Goal: Information Seeking & Learning: Learn about a topic

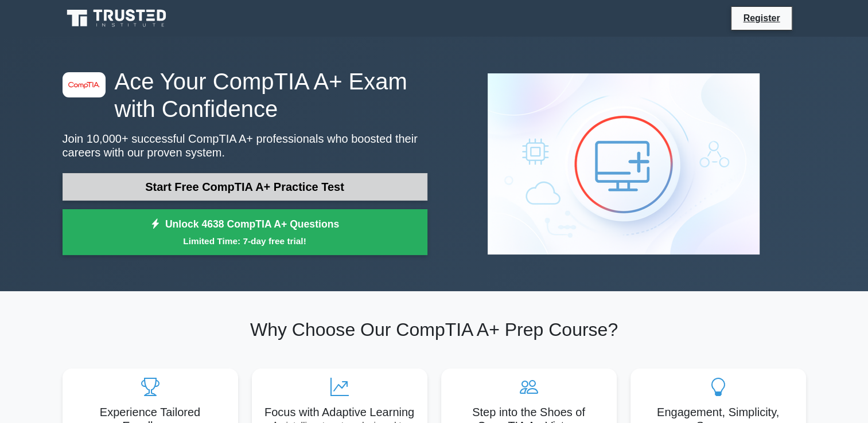
click at [317, 197] on link "Start Free CompTIA A+ Practice Test" at bounding box center [245, 187] width 365 height 28
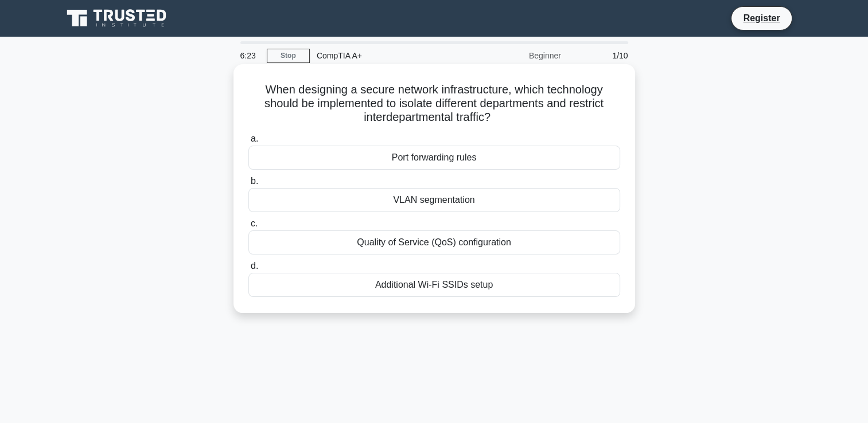
click at [587, 195] on div "VLAN segmentation" at bounding box center [434, 200] width 372 height 24
click at [248, 185] on input "b. VLAN segmentation" at bounding box center [248, 181] width 0 height 7
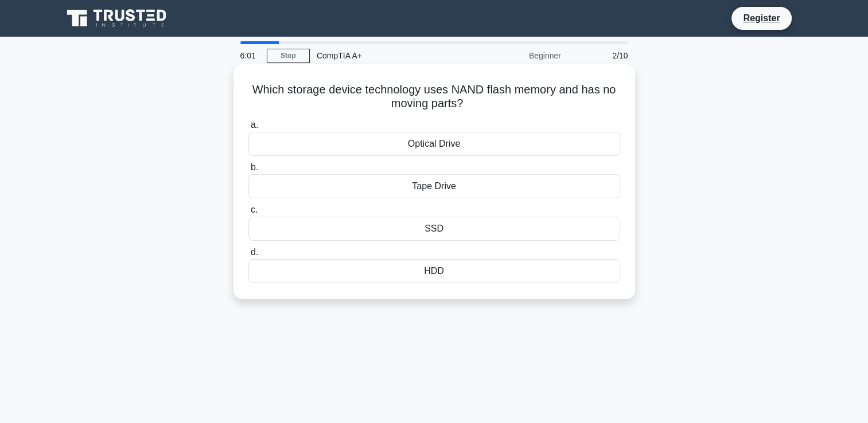
click at [598, 141] on div "Optical Drive" at bounding box center [434, 144] width 372 height 24
click at [248, 129] on input "a. Optical Drive" at bounding box center [248, 125] width 0 height 7
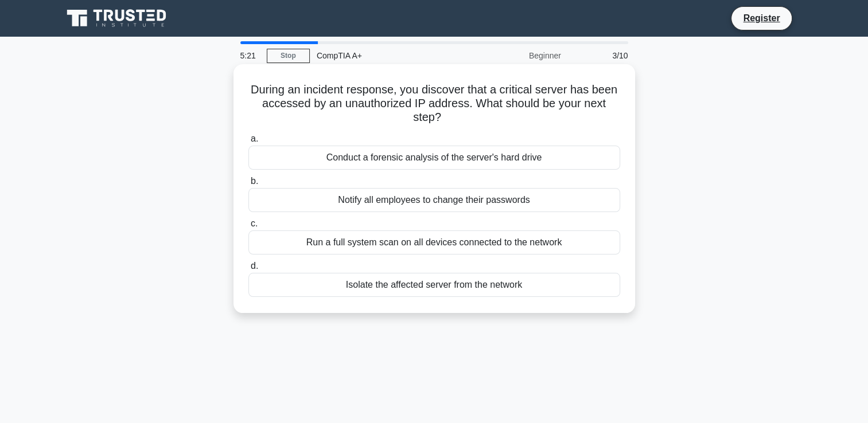
click at [581, 192] on div "Notify all employees to change their passwords" at bounding box center [434, 200] width 372 height 24
click at [248, 185] on input "b. Notify all employees to change their passwords" at bounding box center [248, 181] width 0 height 7
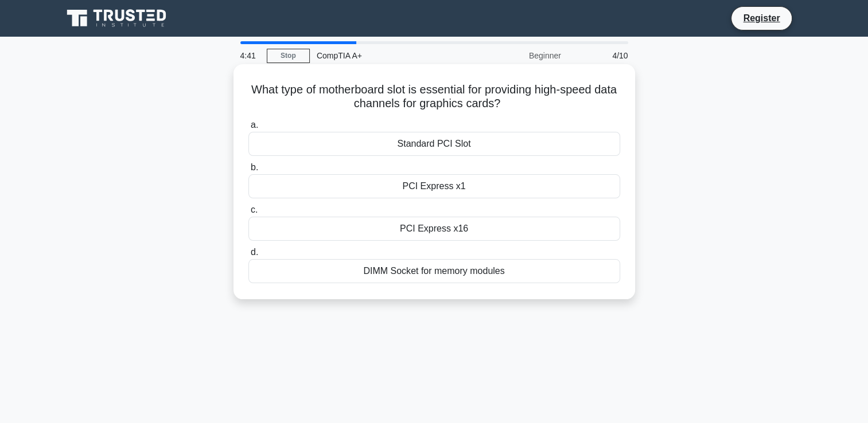
click at [583, 228] on div "PCI Express x16" at bounding box center [434, 229] width 372 height 24
click at [248, 214] on input "c. PCI Express x16" at bounding box center [248, 210] width 0 height 7
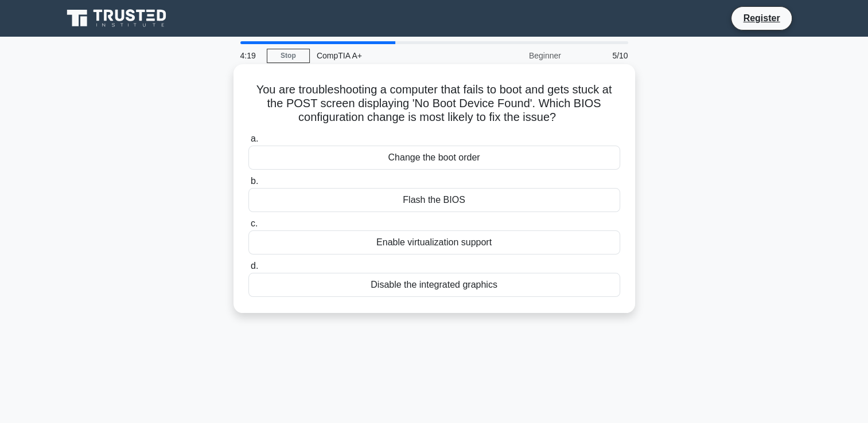
click at [569, 158] on div "Change the boot order" at bounding box center [434, 158] width 372 height 24
click at [248, 143] on input "a. Change the boot order" at bounding box center [248, 138] width 0 height 7
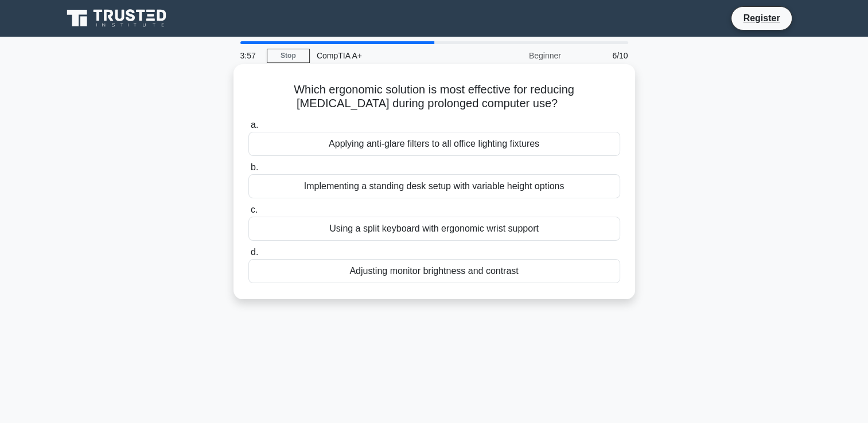
click at [550, 277] on div "Adjusting monitor brightness and contrast" at bounding box center [434, 271] width 372 height 24
click at [248, 256] on input "d. Adjusting monitor brightness and contrast" at bounding box center [248, 252] width 0 height 7
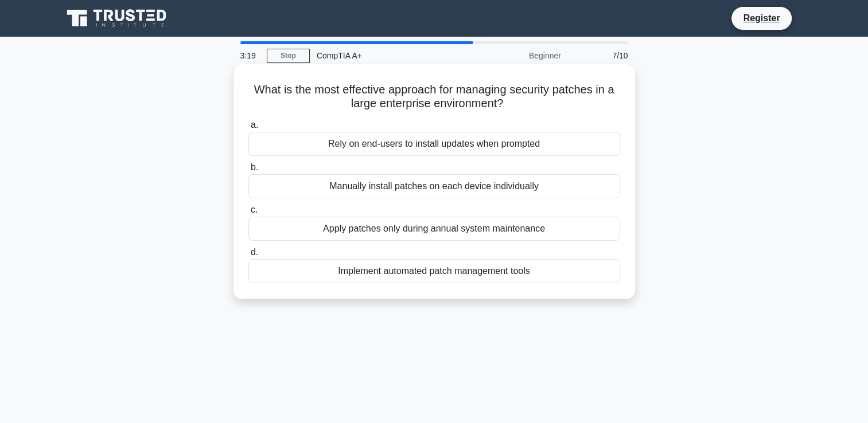
click at [469, 182] on div "Manually install patches on each device individually" at bounding box center [434, 186] width 372 height 24
click at [248, 172] on input "b. Manually install patches on each device individually" at bounding box center [248, 167] width 0 height 7
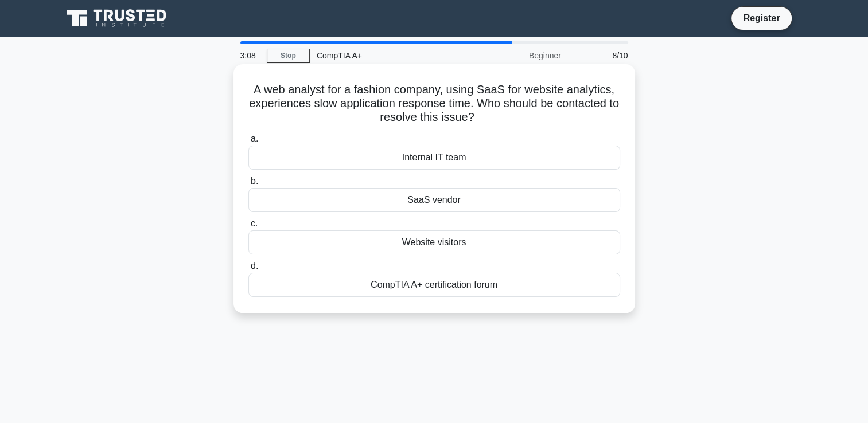
click at [468, 203] on div "SaaS vendor" at bounding box center [434, 200] width 372 height 24
click at [248, 185] on input "b. SaaS vendor" at bounding box center [248, 181] width 0 height 7
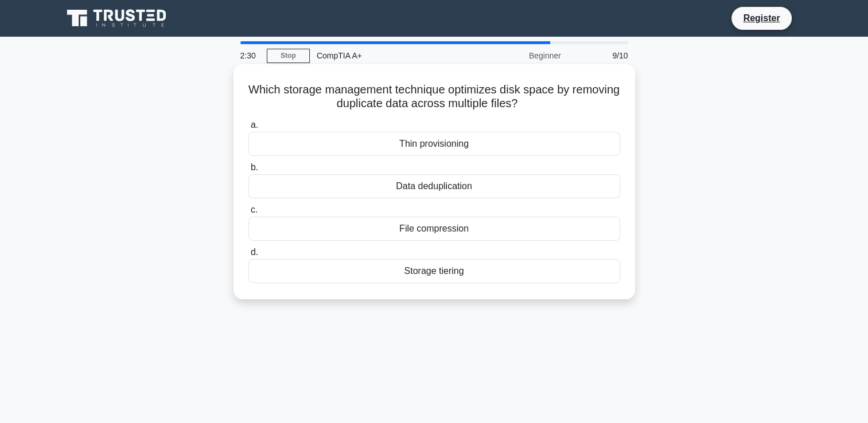
click at [492, 189] on div "Data deduplication" at bounding box center [434, 186] width 372 height 24
click at [248, 172] on input "b. Data deduplication" at bounding box center [248, 167] width 0 height 7
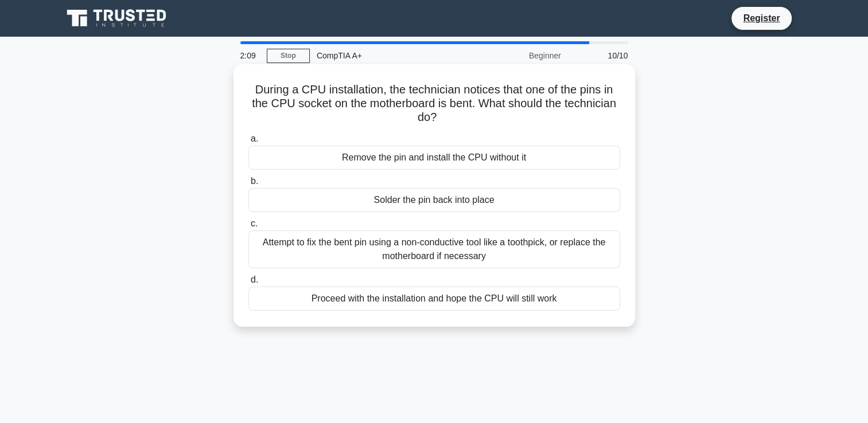
click at [546, 161] on div "Remove the pin and install the CPU without it" at bounding box center [434, 158] width 372 height 24
click at [248, 143] on input "a. Remove the pin and install the CPU without it" at bounding box center [248, 138] width 0 height 7
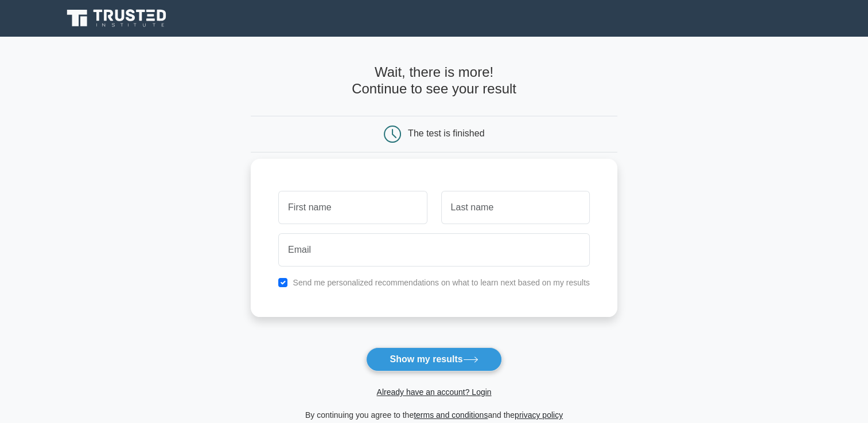
click at [371, 204] on input "text" at bounding box center [352, 207] width 149 height 33
type input "Kaletswe [PERSON_NAME]"
click at [470, 208] on input "text" at bounding box center [515, 207] width 149 height 33
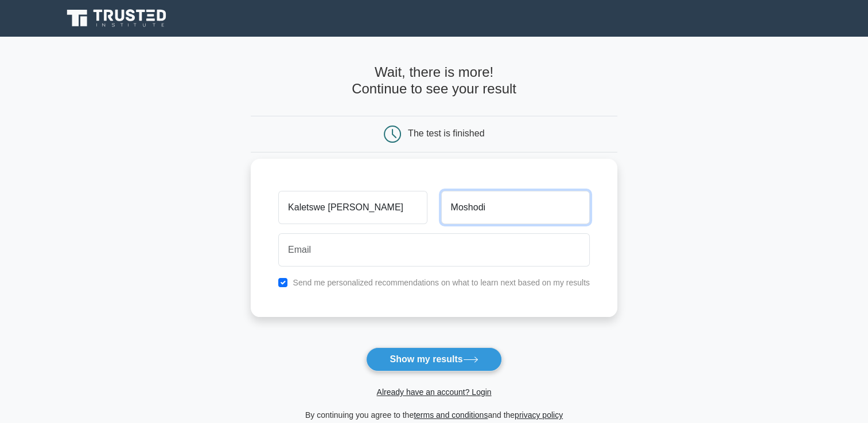
type input "Moshodi"
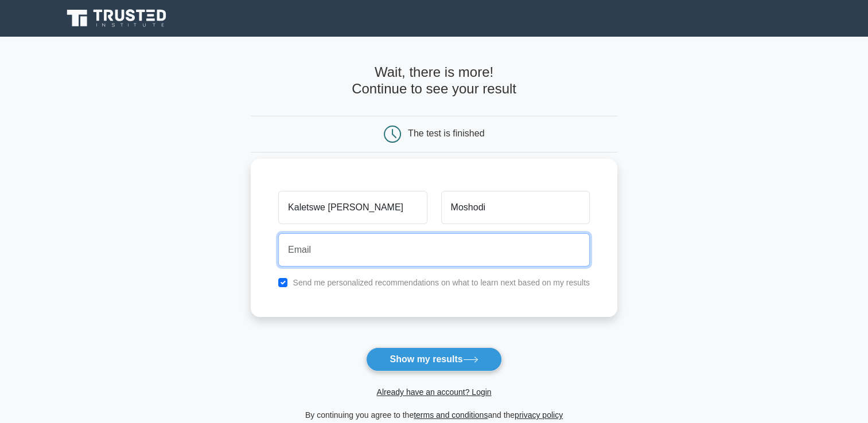
click at [387, 247] on input "email" at bounding box center [434, 250] width 312 height 33
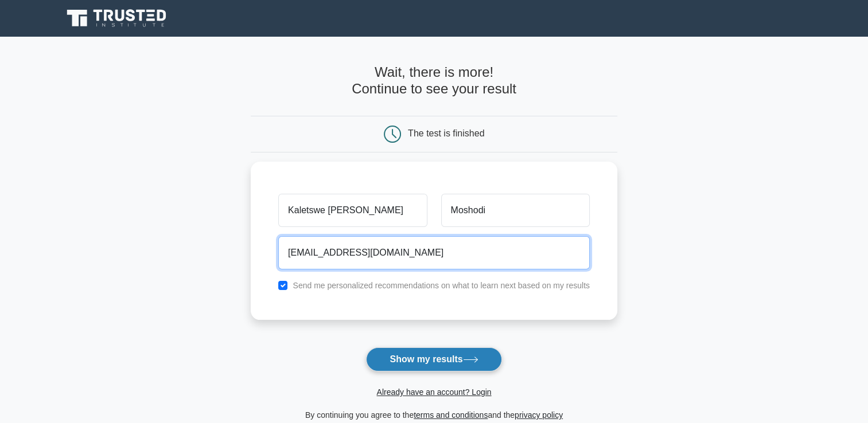
type input "pricillakaletswe@gmail.com"
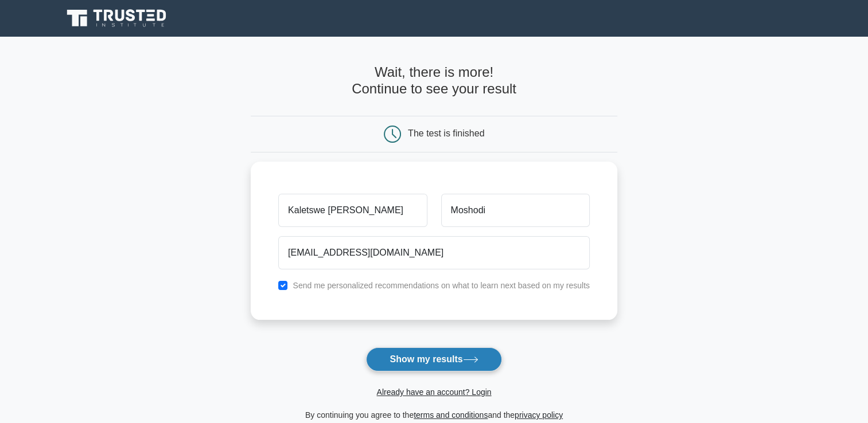
click at [430, 357] on button "Show my results" at bounding box center [433, 360] width 135 height 24
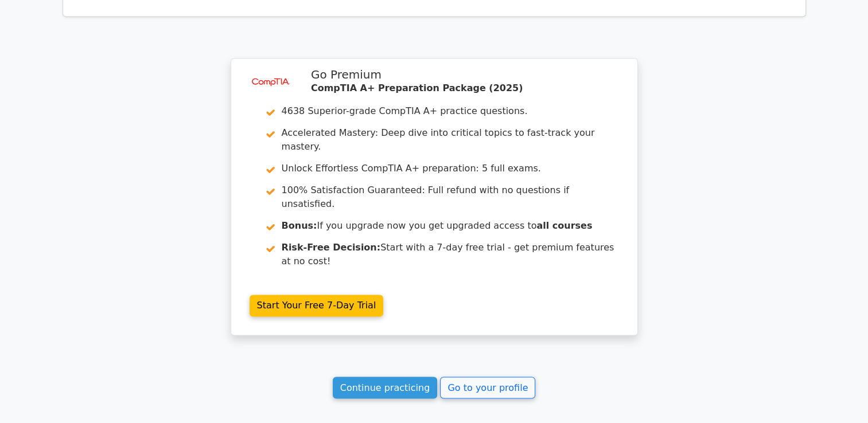
scroll to position [1843, 0]
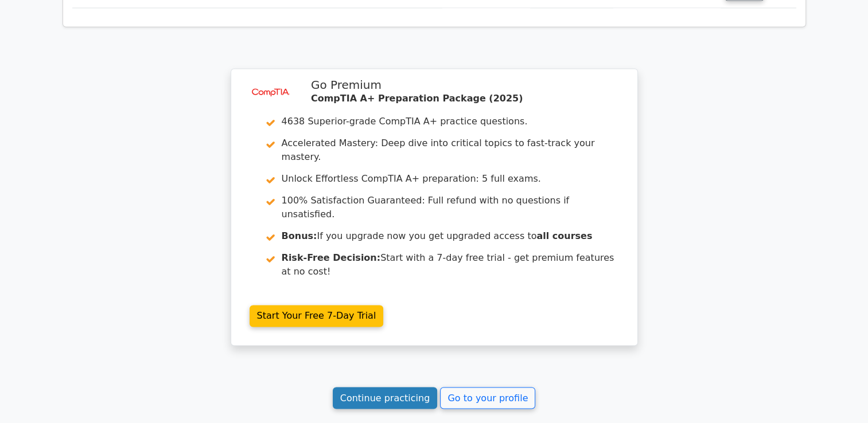
click at [388, 387] on link "Continue practicing" at bounding box center [385, 398] width 105 height 22
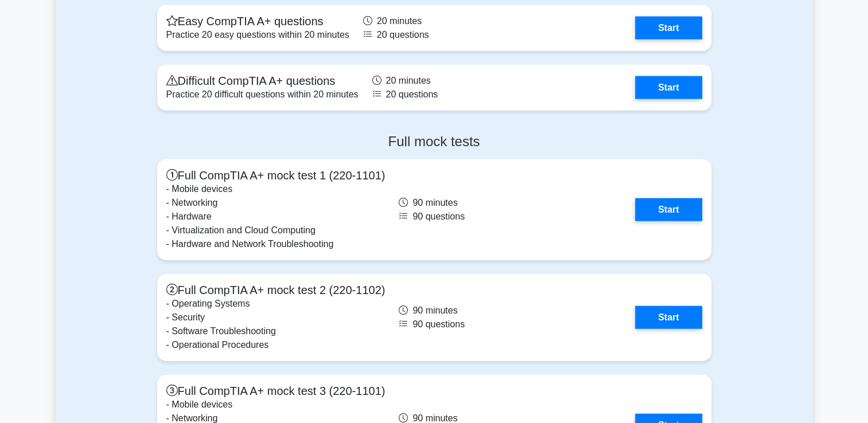
scroll to position [2637, 0]
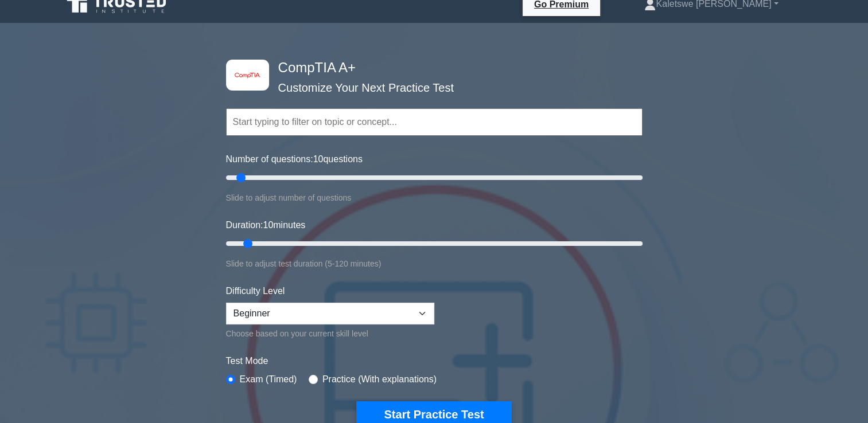
scroll to position [0, 0]
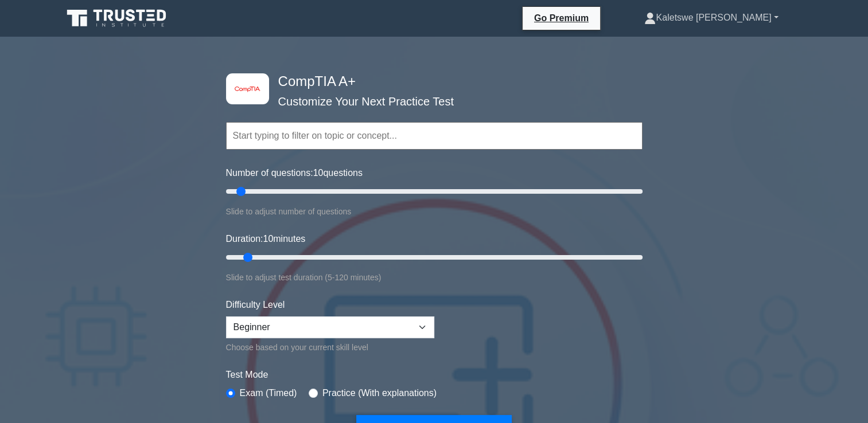
click at [777, 14] on link "Kaletswe [PERSON_NAME]" at bounding box center [711, 17] width 189 height 23
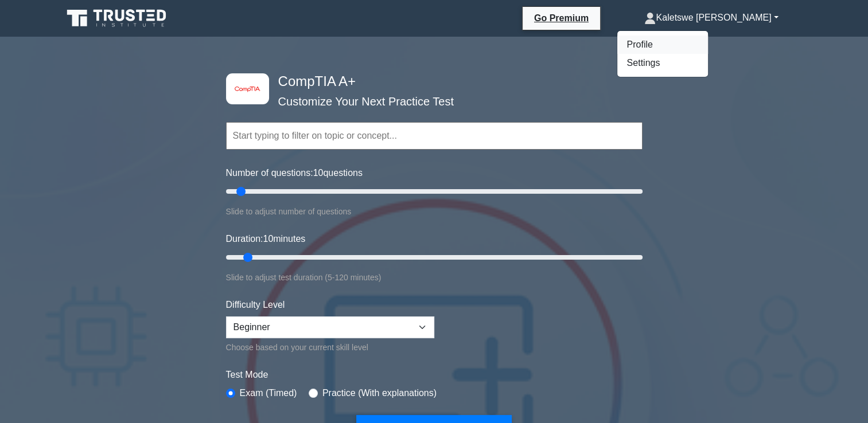
click at [699, 41] on link "Profile" at bounding box center [662, 45] width 91 height 18
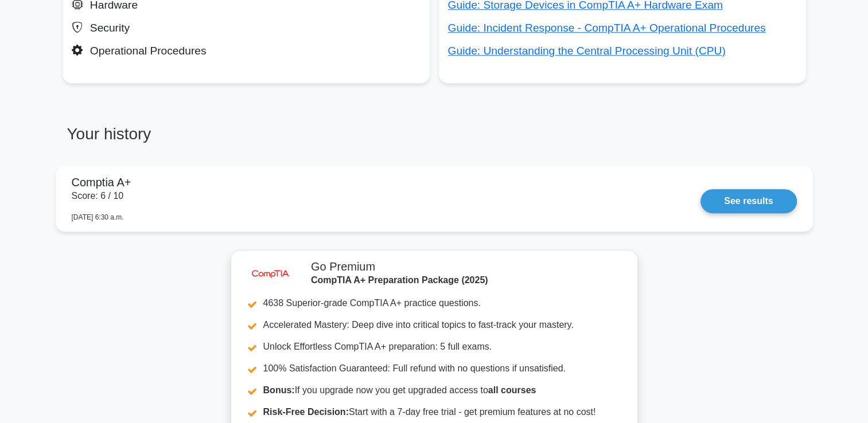
scroll to position [849, 0]
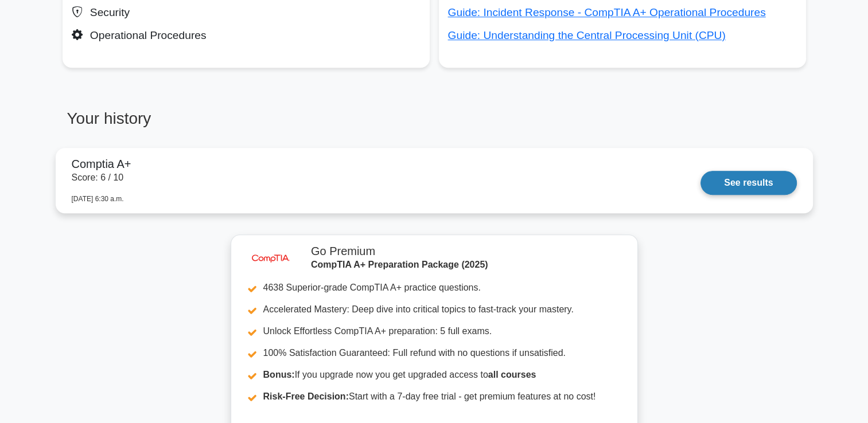
click at [755, 178] on link "See results" at bounding box center [749, 183] width 96 height 24
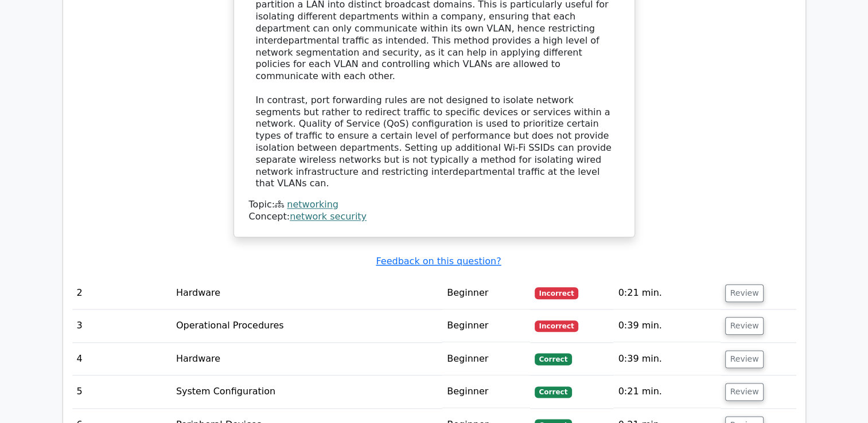
scroll to position [1316, 0]
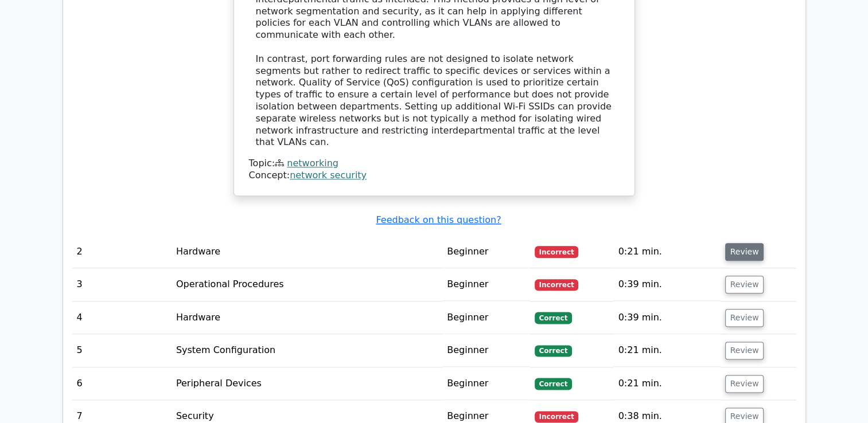
click at [730, 243] on button "Review" at bounding box center [744, 252] width 39 height 18
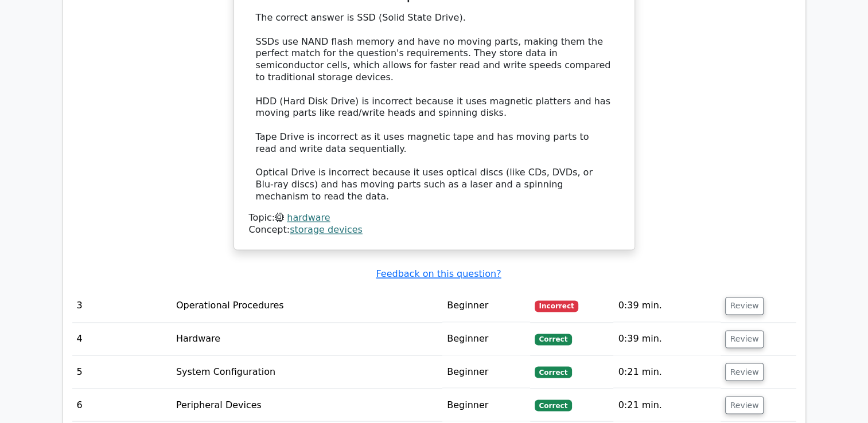
scroll to position [1843, 0]
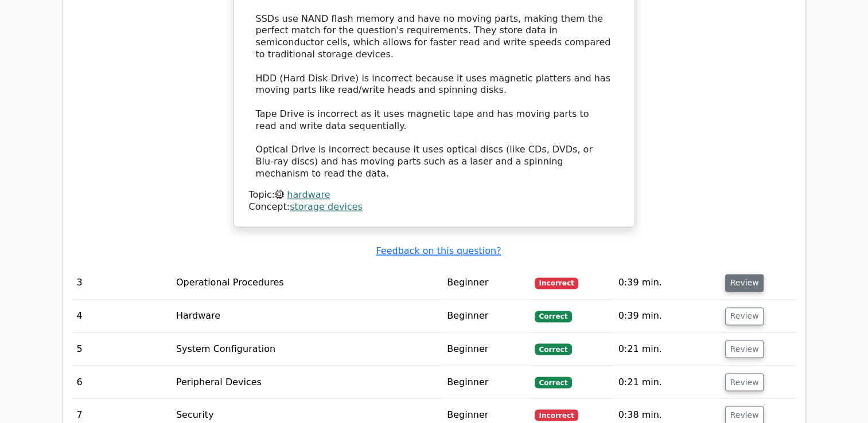
click at [730, 274] on button "Review" at bounding box center [744, 283] width 39 height 18
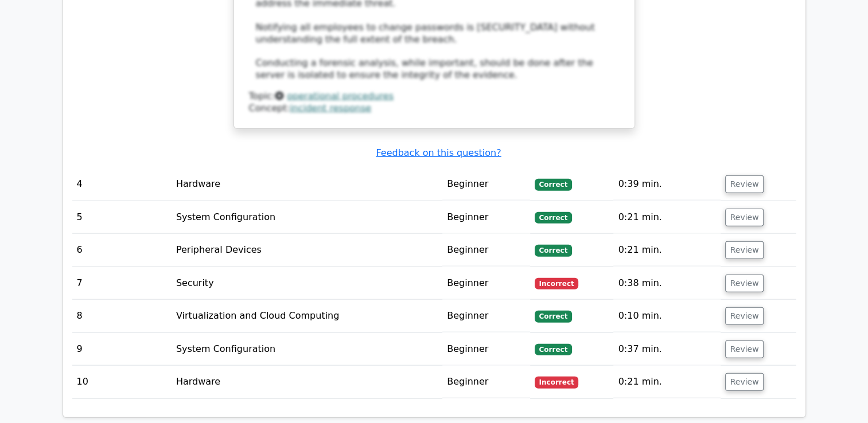
scroll to position [2601, 0]
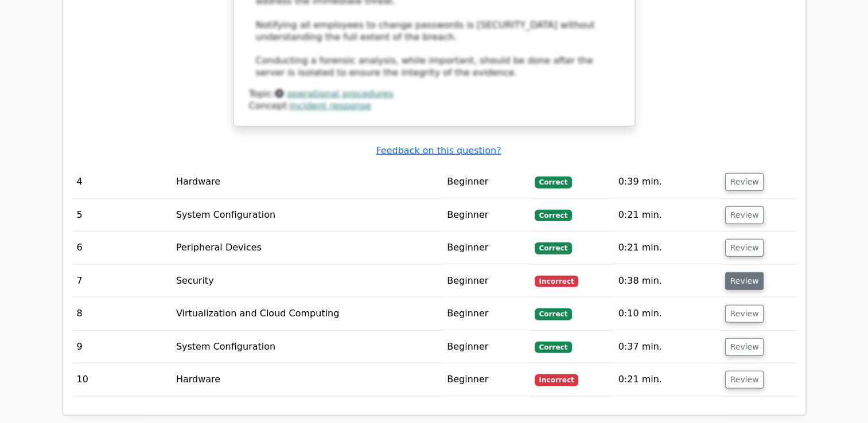
click at [741, 273] on button "Review" at bounding box center [744, 282] width 39 height 18
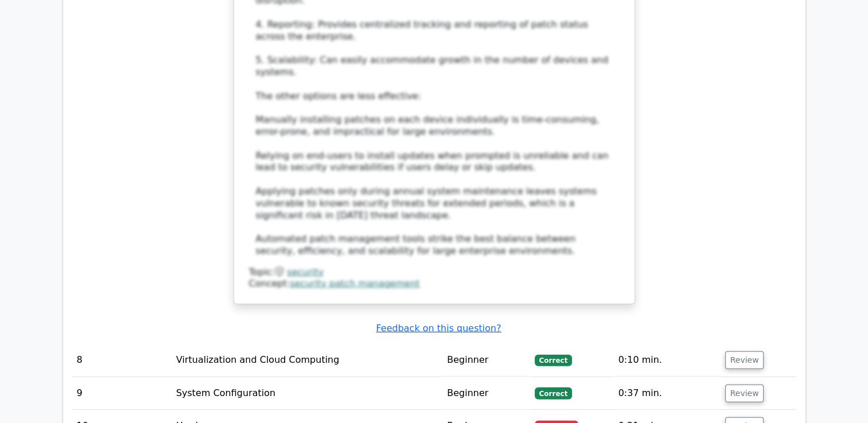
scroll to position [3381, 0]
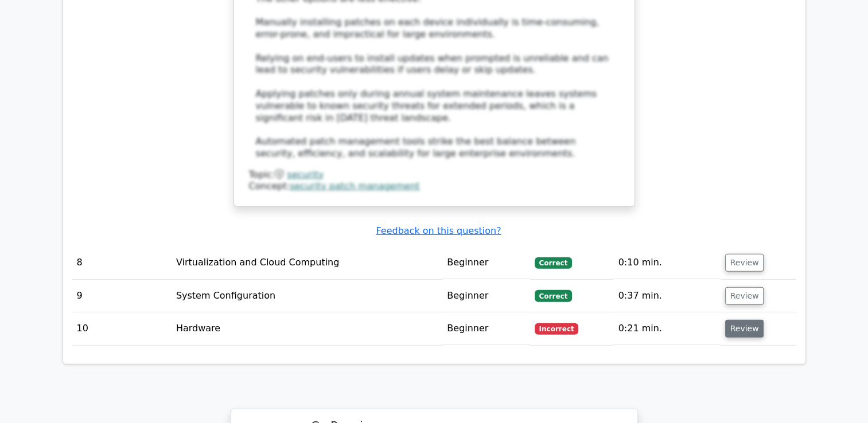
click at [749, 320] on button "Review" at bounding box center [744, 329] width 39 height 18
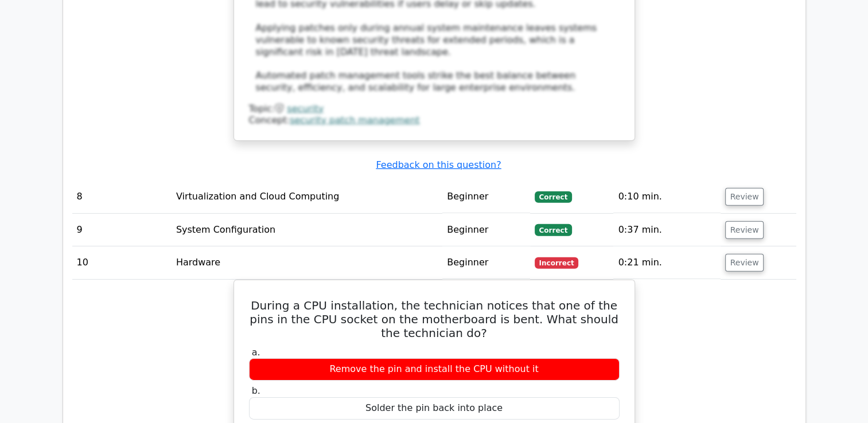
scroll to position [3427, 0]
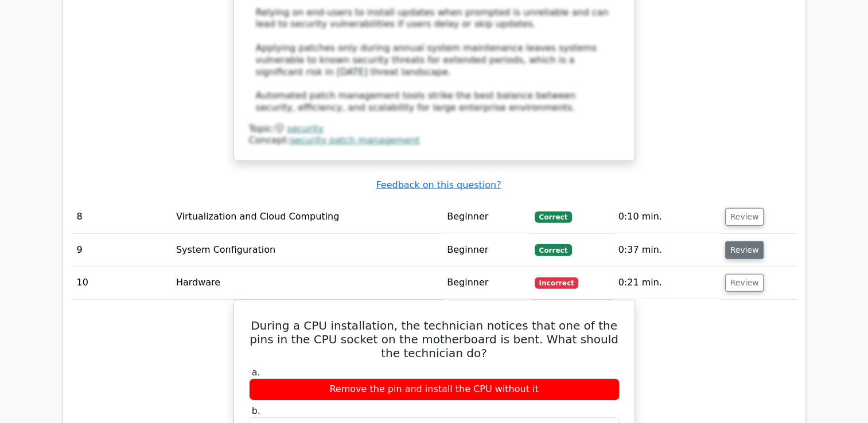
click at [729, 242] on button "Review" at bounding box center [744, 251] width 39 height 18
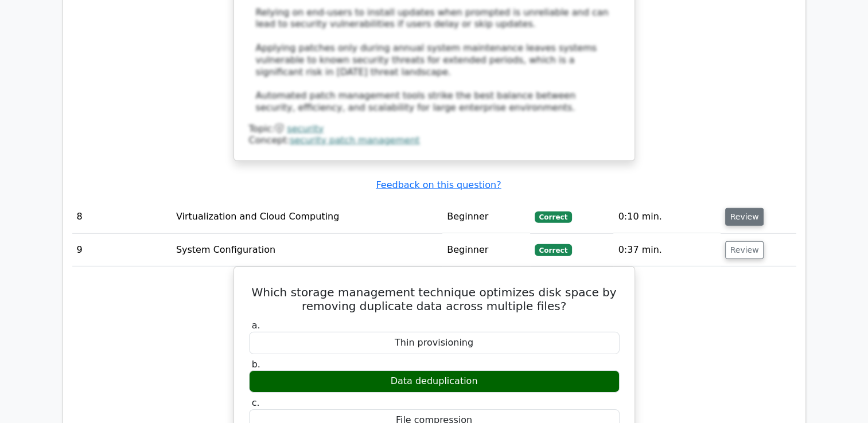
click at [733, 208] on button "Review" at bounding box center [744, 217] width 39 height 18
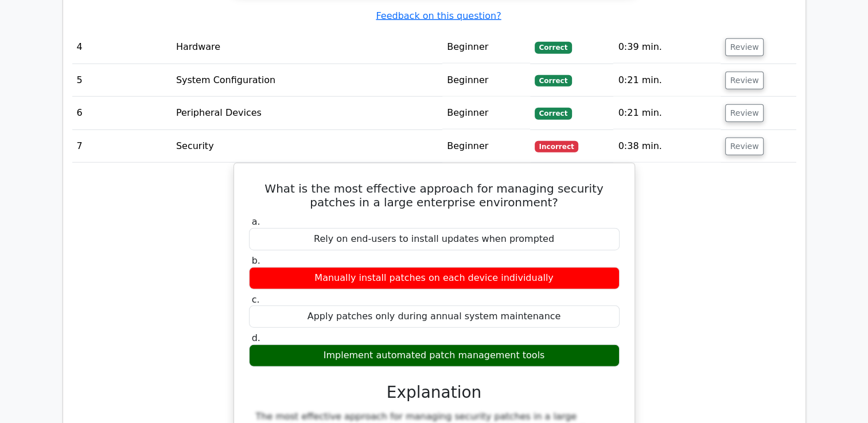
scroll to position [2715, 0]
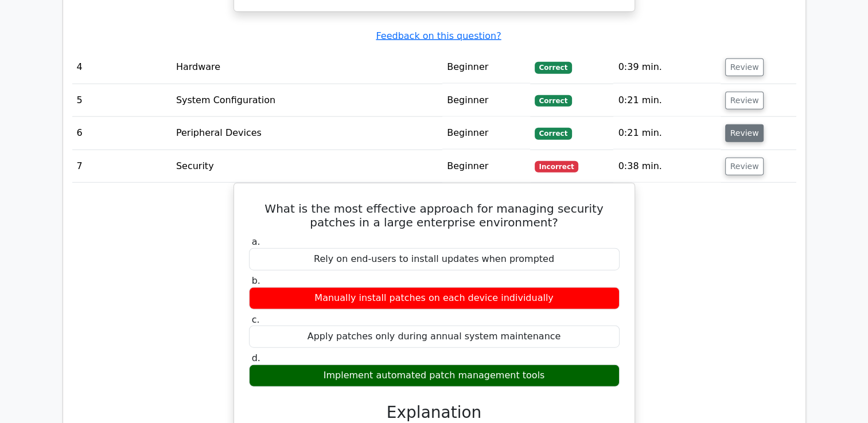
click at [757, 117] on td "Review" at bounding box center [759, 133] width 76 height 33
click at [750, 124] on button "Review" at bounding box center [744, 133] width 39 height 18
